Goal: Obtain resource: Download file/media

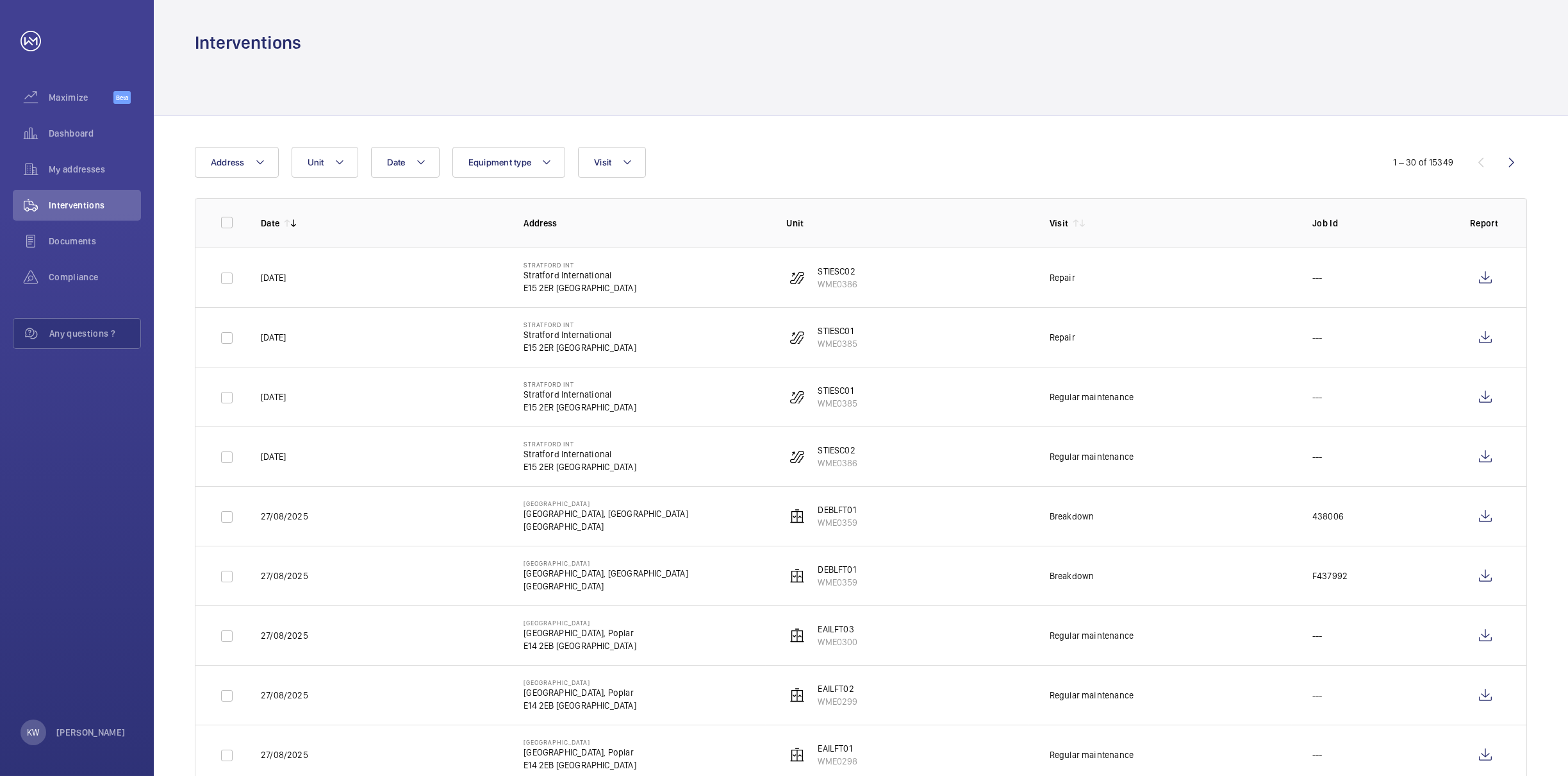
click at [646, 173] on div "Date Address Unit Equipment type Visit" at bounding box center [783, 162] width 1178 height 31
click at [634, 165] on button "Visit" at bounding box center [612, 162] width 68 height 31
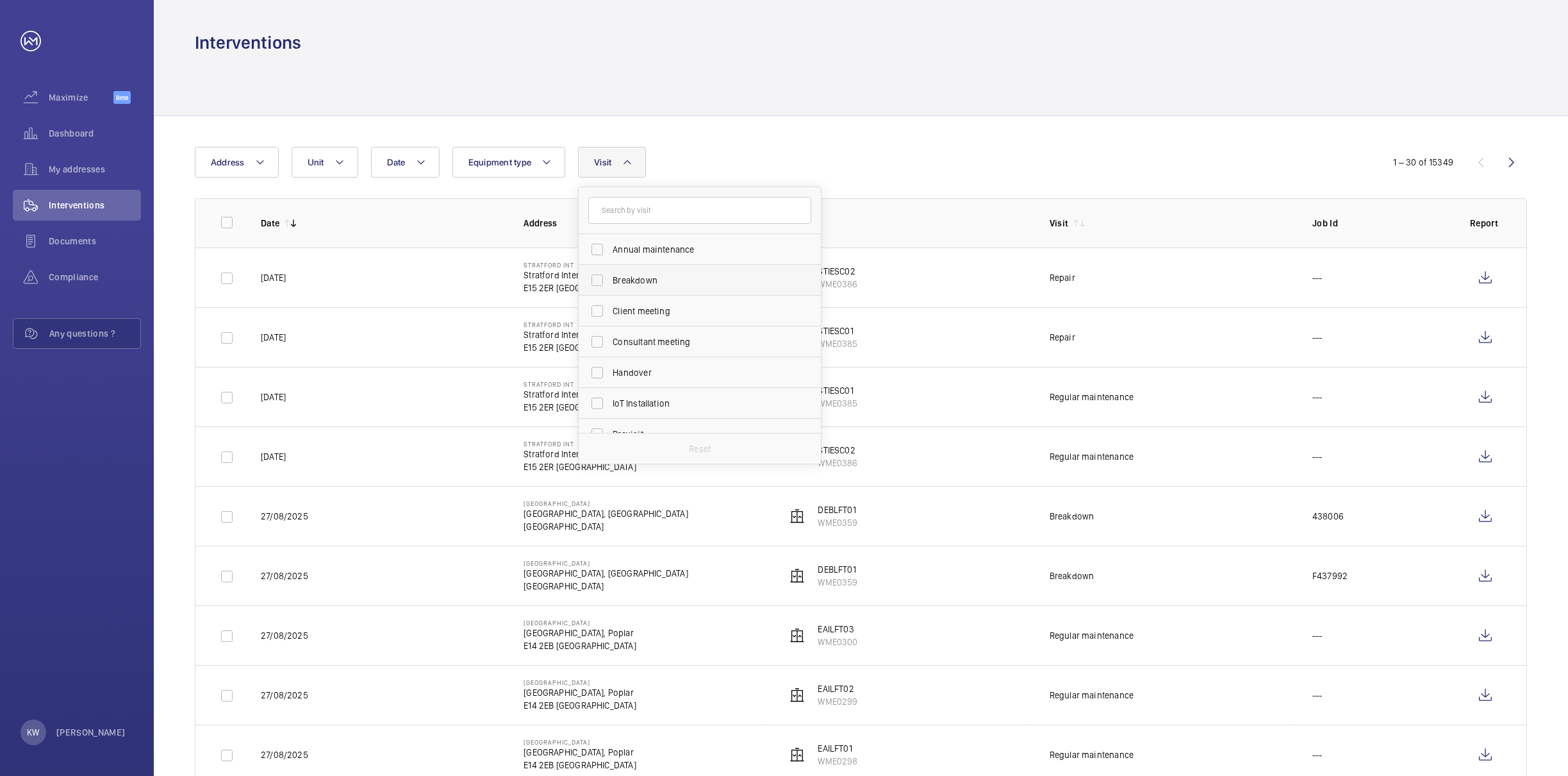
click at [603, 278] on label "Breakdown" at bounding box center [690, 280] width 223 height 31
click at [603, 278] on input "Breakdown" at bounding box center [596, 280] width 25 height 25
checkbox input "true"
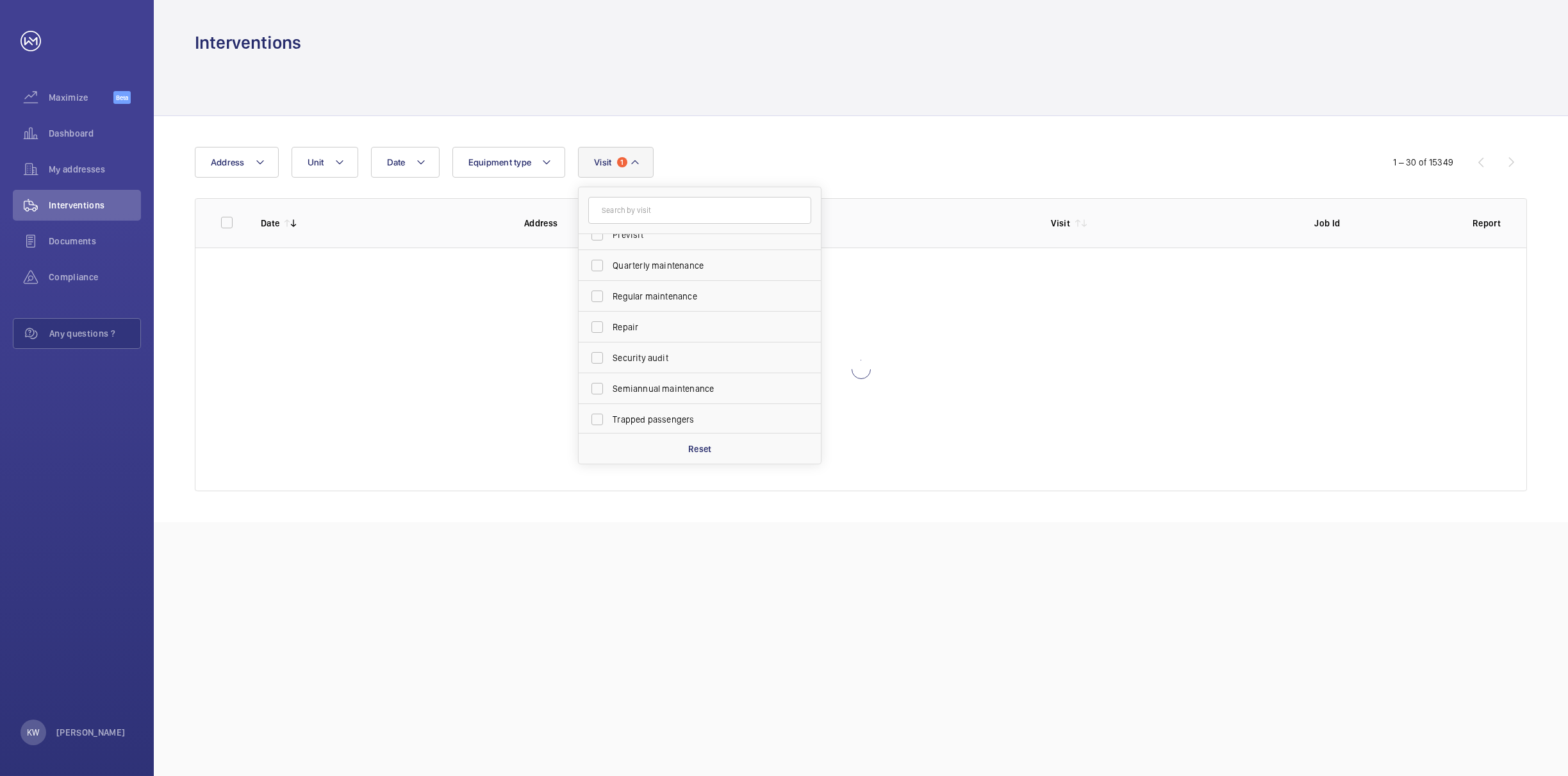
scroll to position [201, 0]
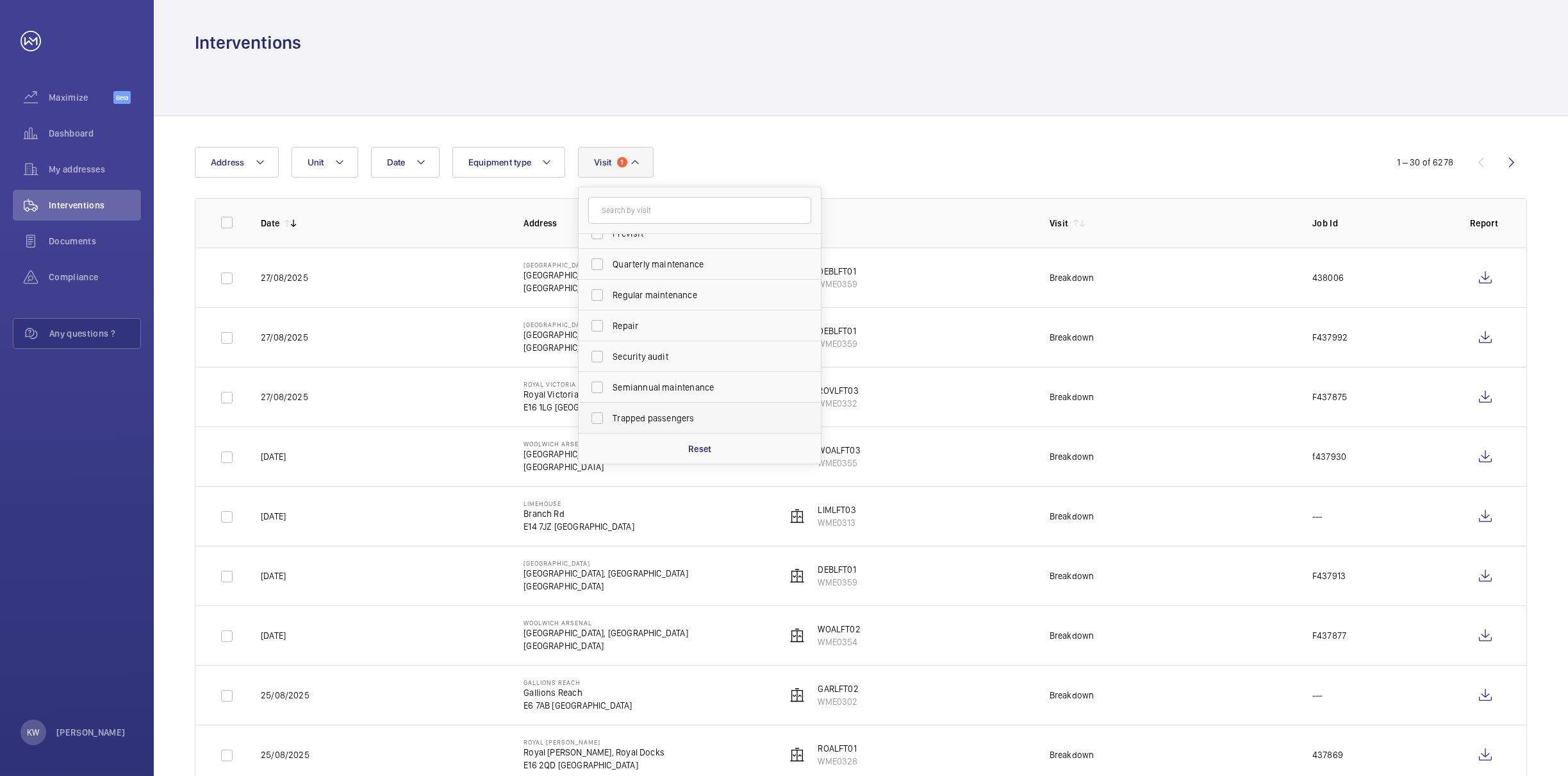
click at [601, 416] on label "Trapped passengers" at bounding box center [690, 418] width 223 height 31
click at [601, 416] on input "Trapped passengers" at bounding box center [596, 418] width 25 height 25
checkbox input "true"
click at [982, 101] on div at bounding box center [860, 85] width 1332 height 61
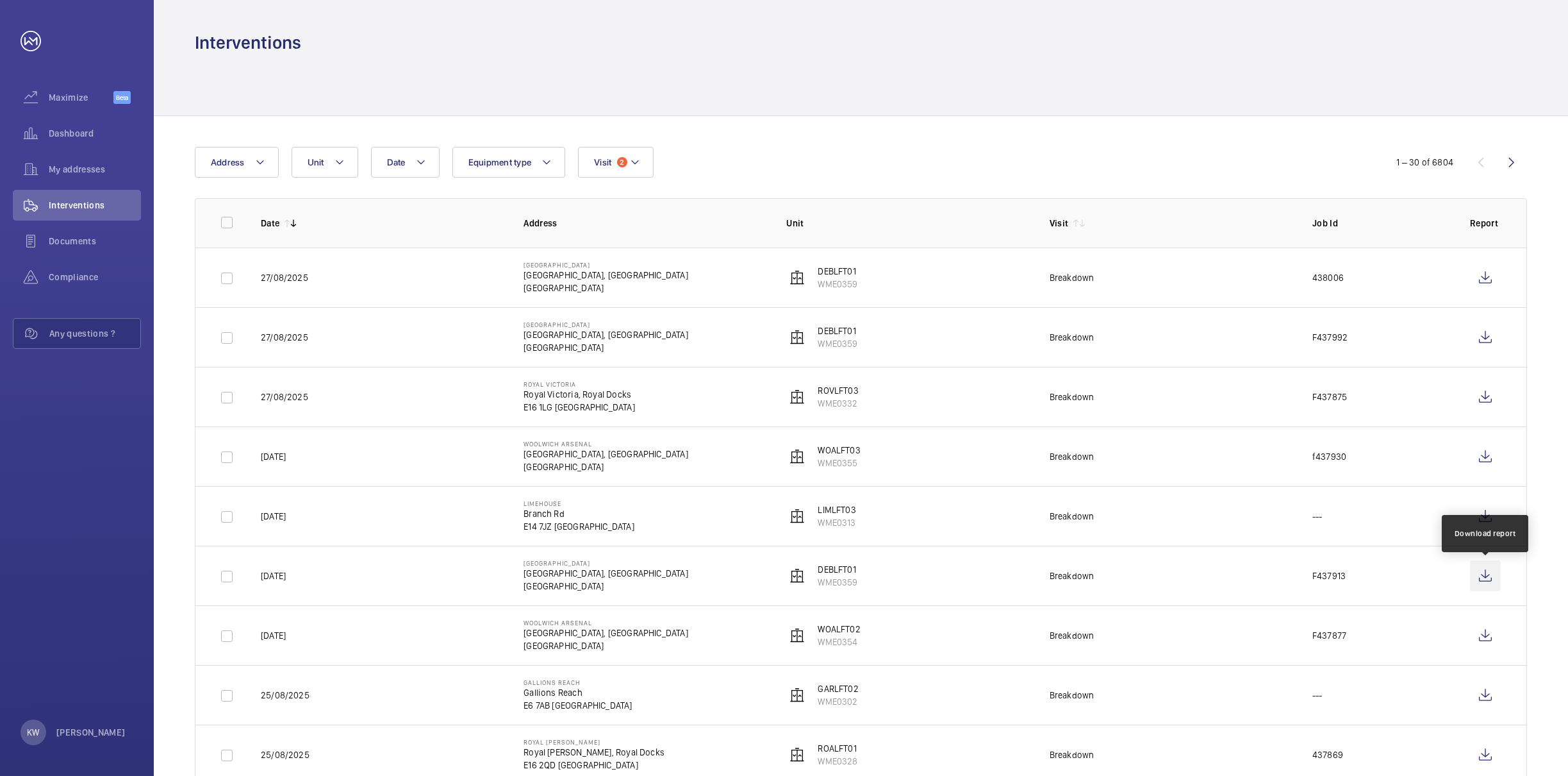
click at [1479, 576] on wm-front-icon-button at bounding box center [1486, 576] width 31 height 31
click at [1483, 634] on wm-front-icon-button at bounding box center [1486, 635] width 31 height 31
click at [1481, 397] on wm-front-icon-button at bounding box center [1486, 397] width 31 height 31
click at [1479, 335] on wm-front-icon-button at bounding box center [1486, 338] width 31 height 31
click at [1493, 280] on wm-front-icon-button at bounding box center [1486, 278] width 31 height 31
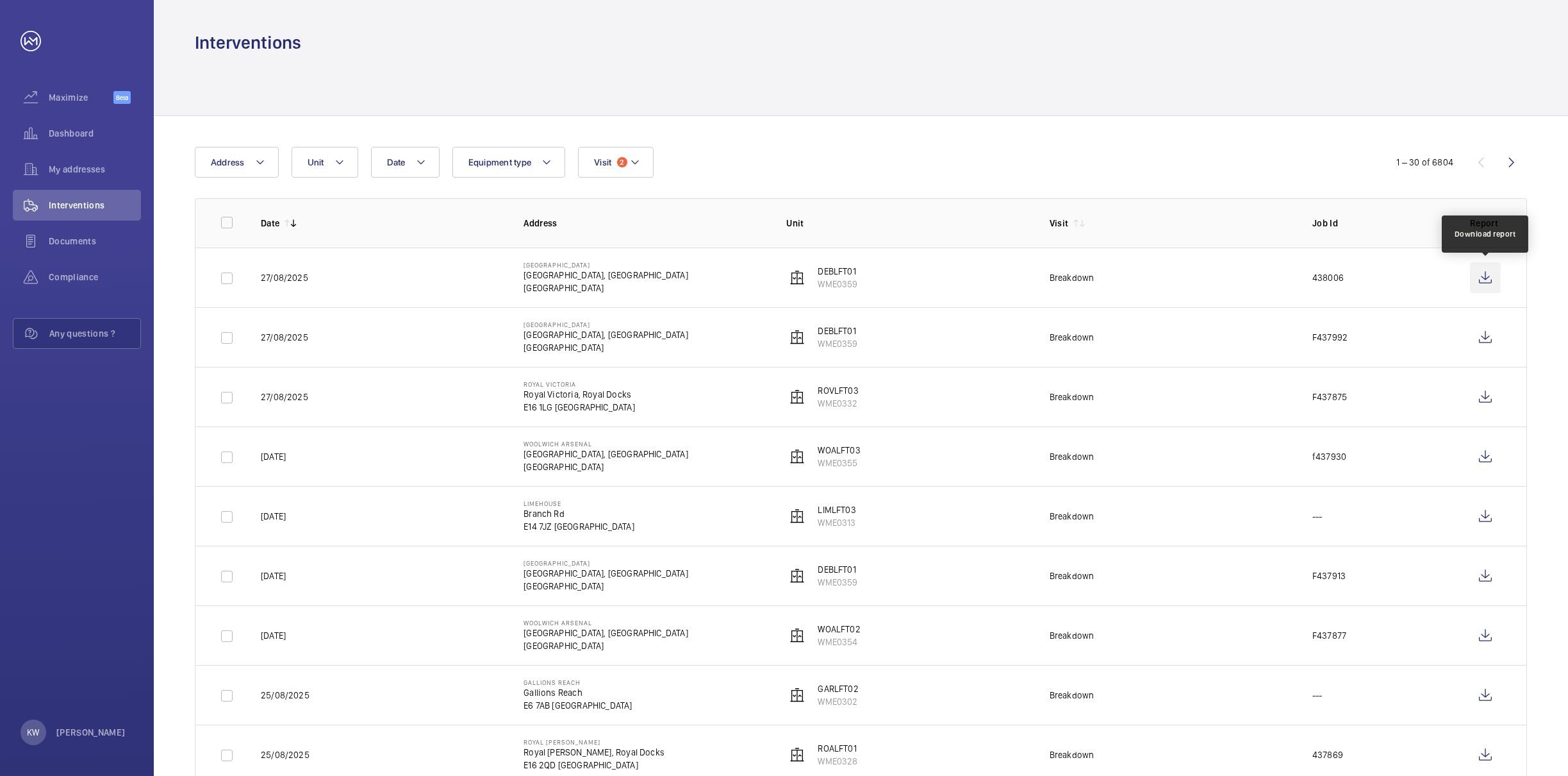
click at [1483, 274] on wm-front-icon-button at bounding box center [1486, 278] width 31 height 31
click at [603, 161] on span "Visit" at bounding box center [603, 162] width 18 height 10
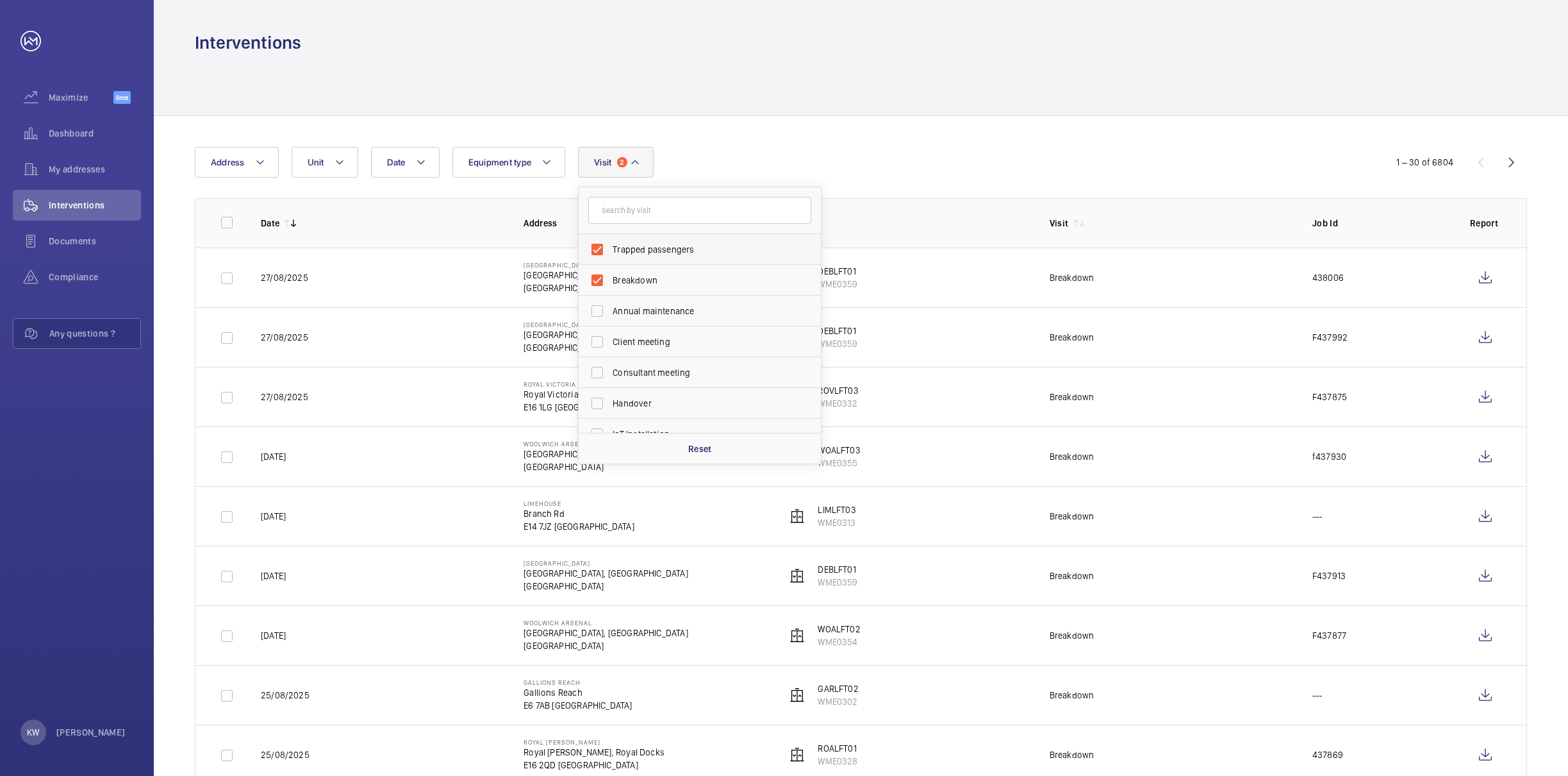
click at [616, 251] on span "Trapped passengers" at bounding box center [700, 249] width 176 height 13
click at [610, 251] on input "Trapped passengers" at bounding box center [596, 249] width 25 height 25
checkbox input "false"
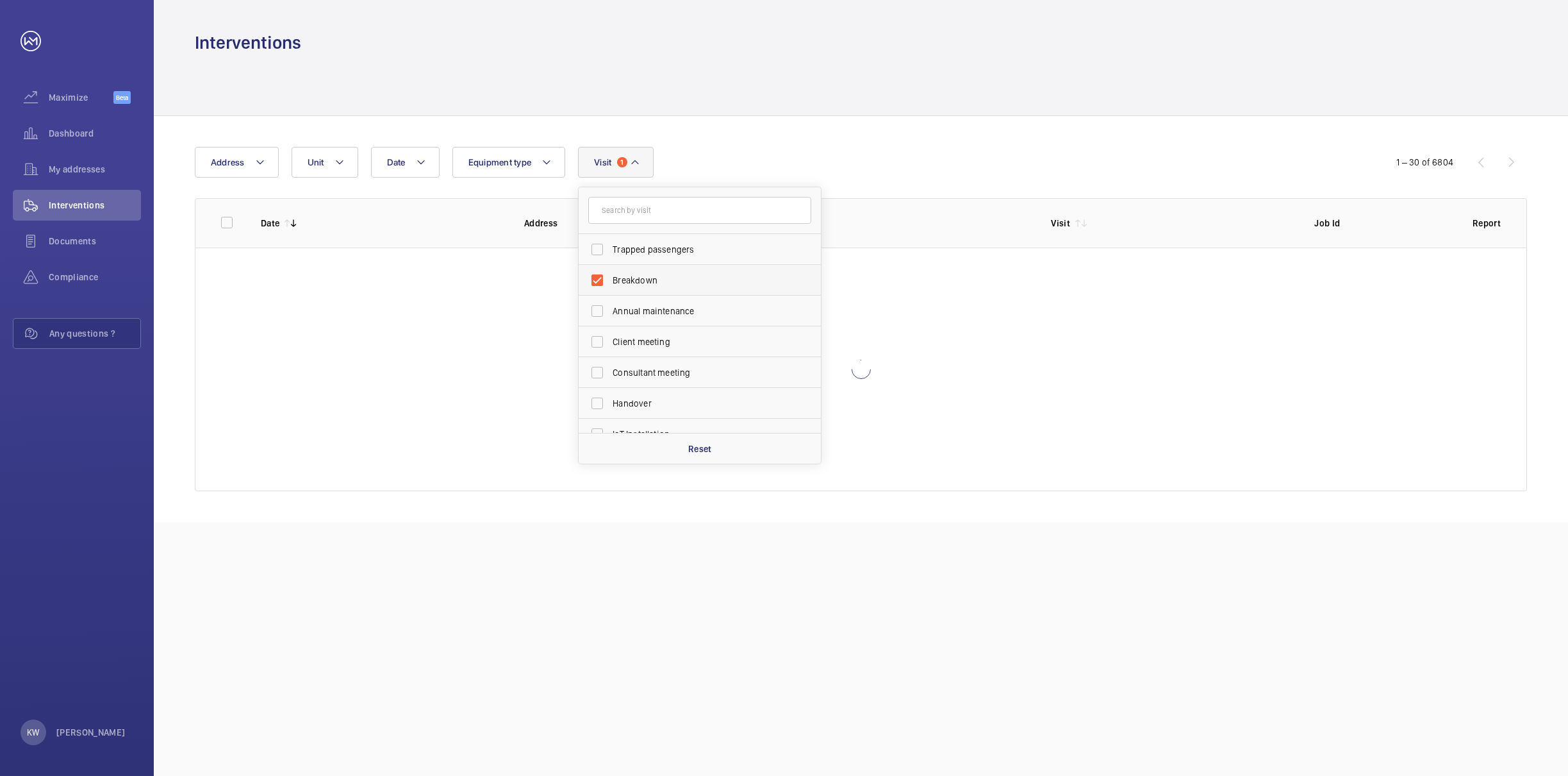
click at [620, 274] on span "Breakdown" at bounding box center [700, 280] width 176 height 13
click at [610, 273] on input "Breakdown" at bounding box center [596, 280] width 25 height 25
checkbox input "false"
click at [716, 133] on div "Date Address Unit Equipment type Visit Trapped passengers Breakdown Annual main…" at bounding box center [861, 319] width 1414 height 406
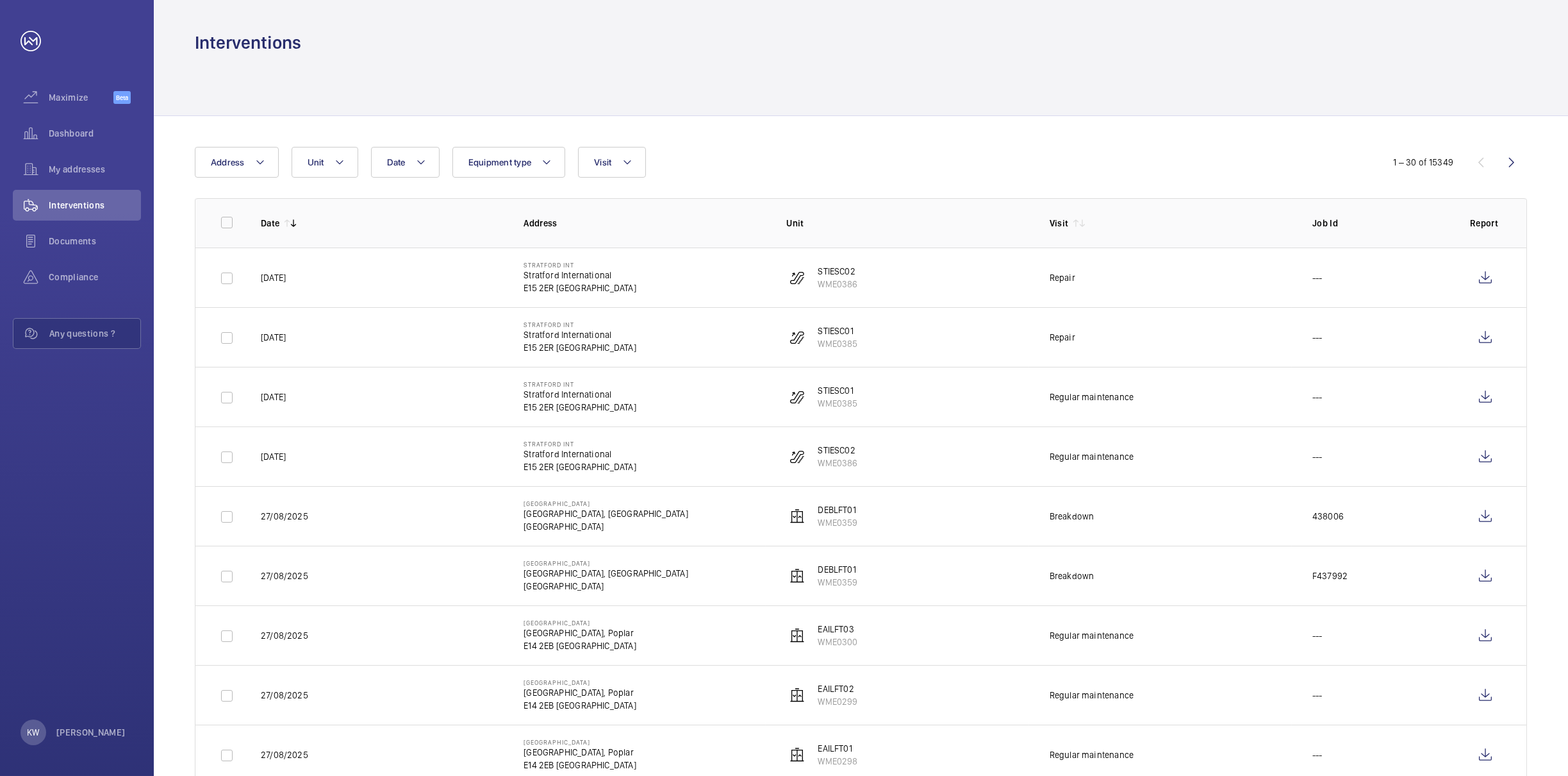
click at [1483, 280] on wm-front-icon-button at bounding box center [1486, 278] width 31 height 31
